Goal: Task Accomplishment & Management: Manage account settings

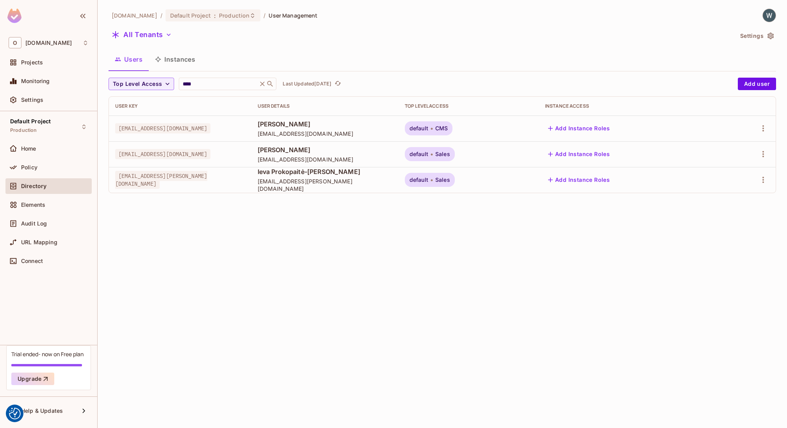
click at [641, 70] on div "Users Instances" at bounding box center [443, 60] width 668 height 21
click at [765, 154] on icon "button" at bounding box center [763, 154] width 9 height 9
click at [724, 174] on span "Edit" at bounding box center [718, 172] width 15 height 12
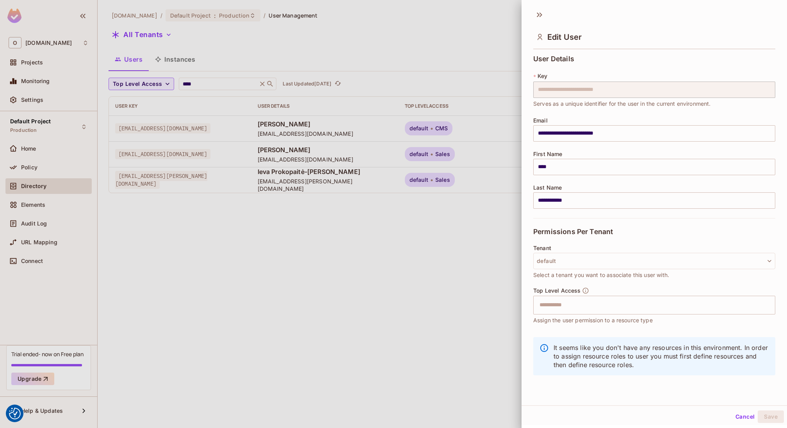
click at [482, 50] on div at bounding box center [393, 214] width 787 height 428
